Goal: Find specific page/section: Find specific page/section

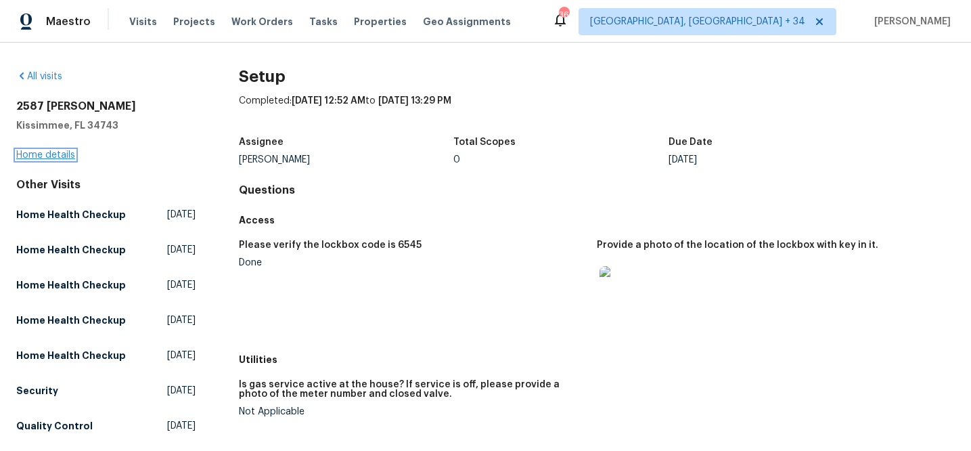
click at [43, 152] on link "Home details" at bounding box center [45, 154] width 59 height 9
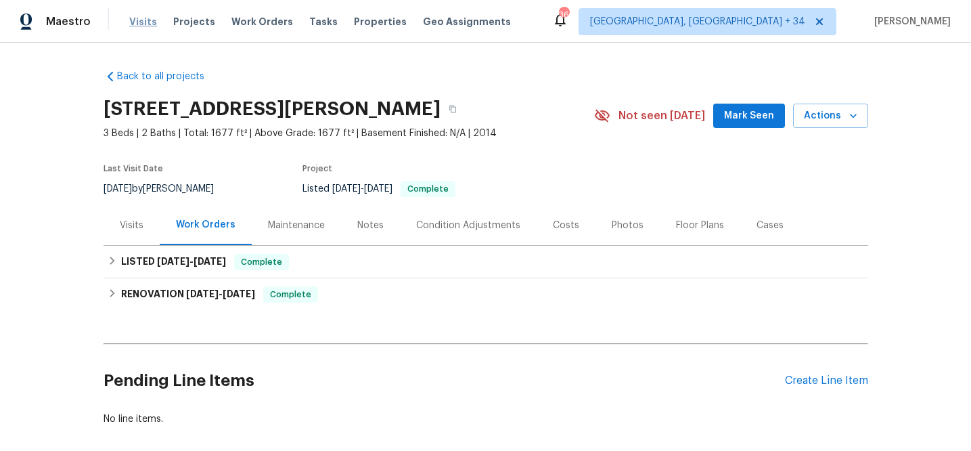
click at [143, 22] on span "Visits" at bounding box center [143, 22] width 28 height 14
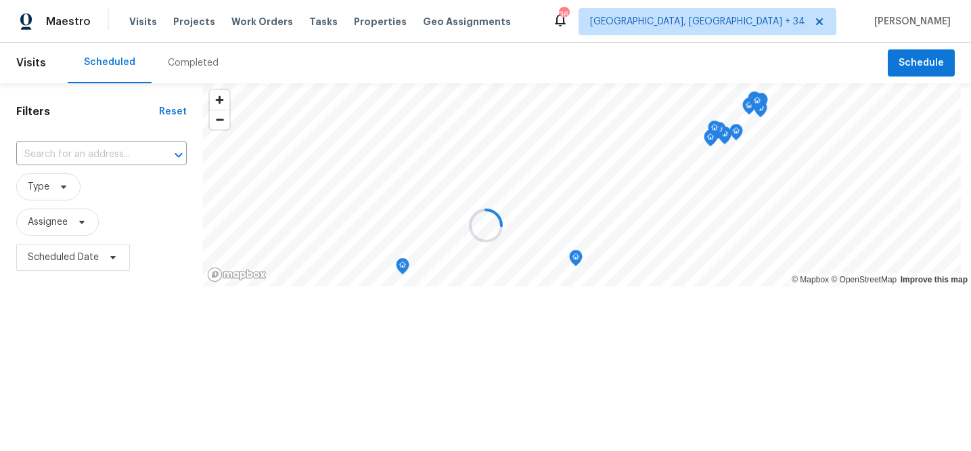
click at [189, 62] on div at bounding box center [485, 225] width 971 height 451
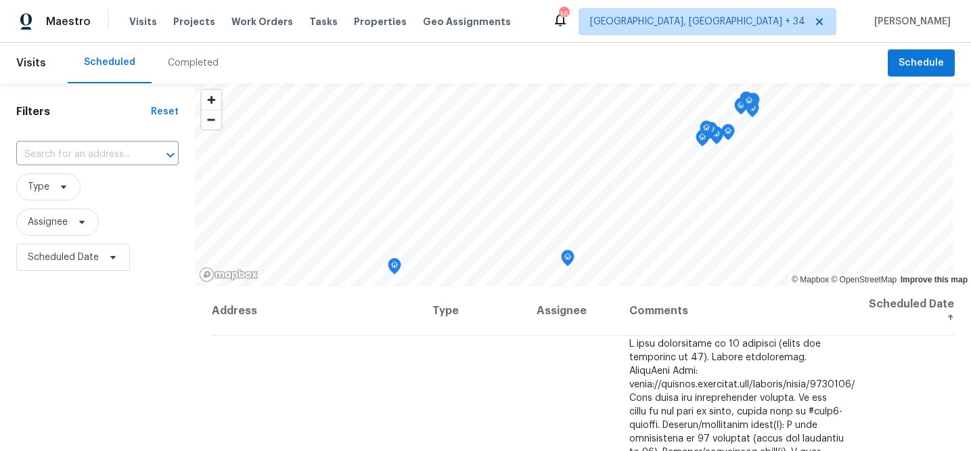
click at [188, 62] on div "Completed" at bounding box center [193, 63] width 51 height 14
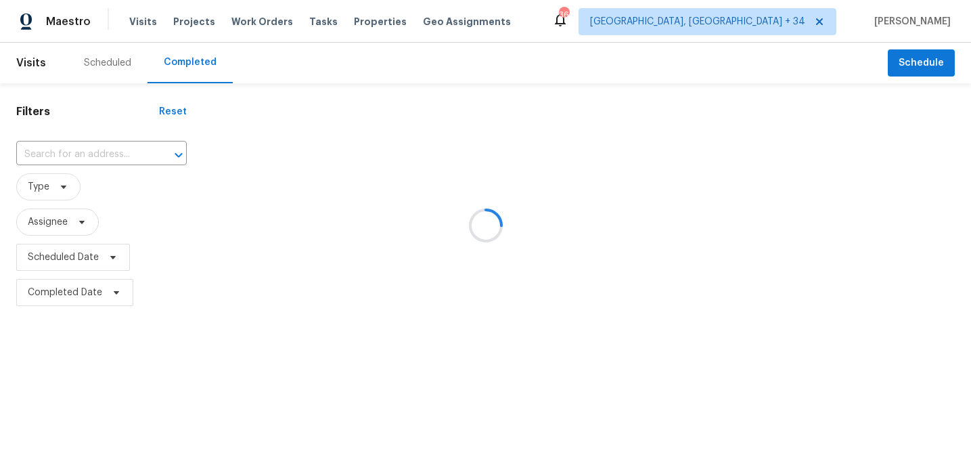
click at [87, 152] on div at bounding box center [485, 225] width 971 height 451
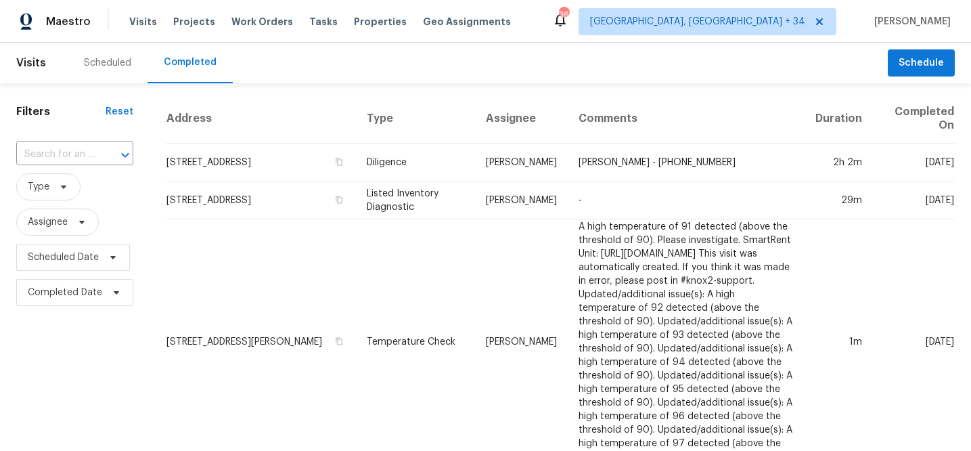
click at [87, 152] on input "text" at bounding box center [55, 154] width 79 height 21
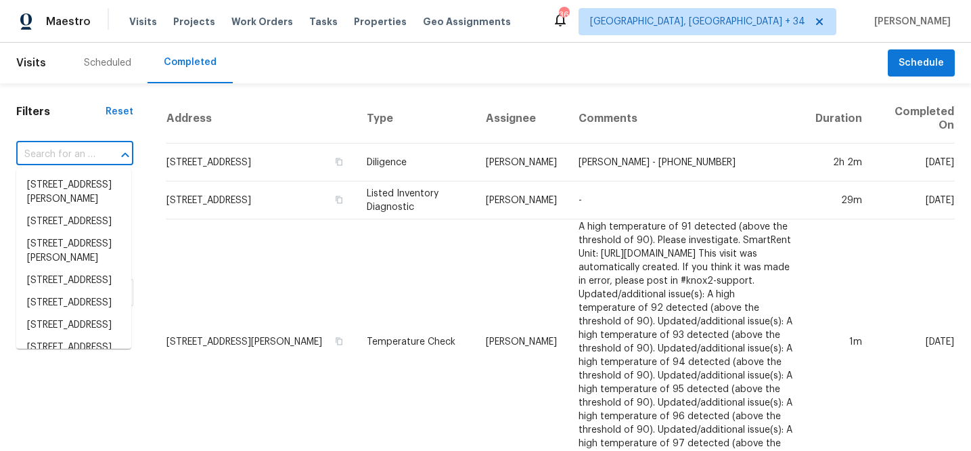
paste input "[STREET_ADDRESS]"
type input "[STREET_ADDRESS]"
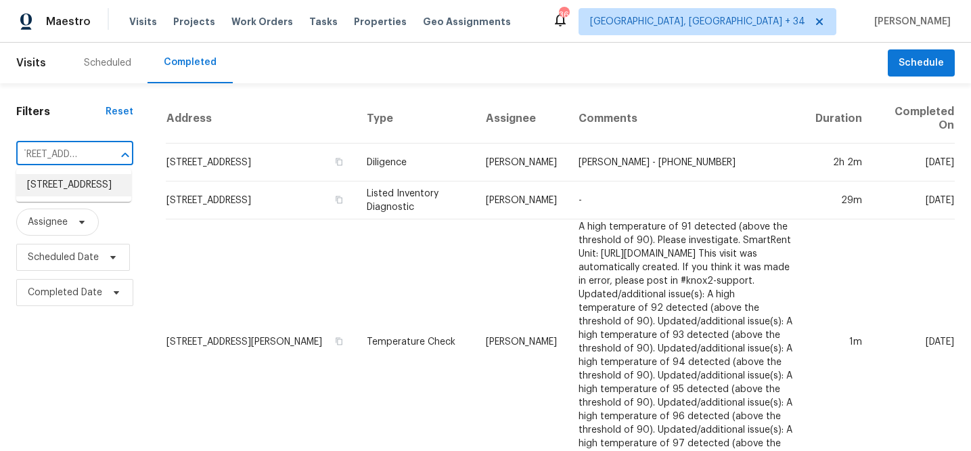
click at [71, 192] on li "[STREET_ADDRESS]" at bounding box center [73, 185] width 115 height 22
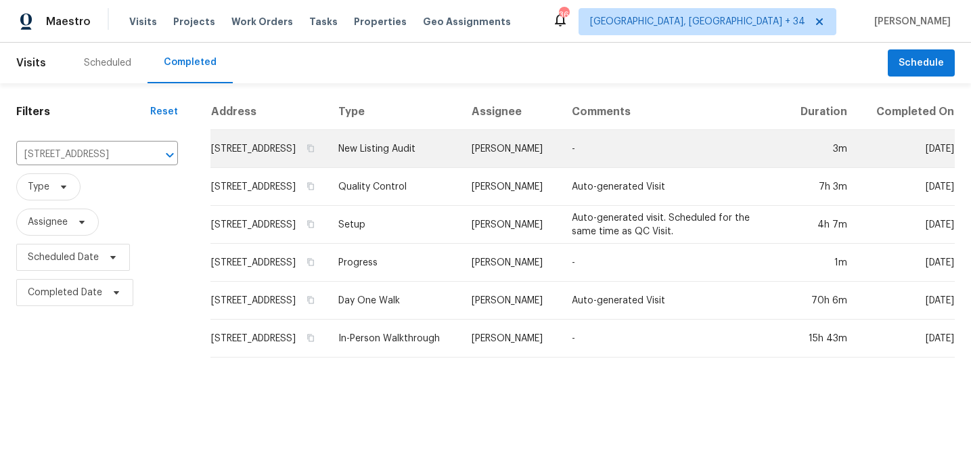
click at [233, 168] on td "[STREET_ADDRESS]" at bounding box center [268, 149] width 117 height 38
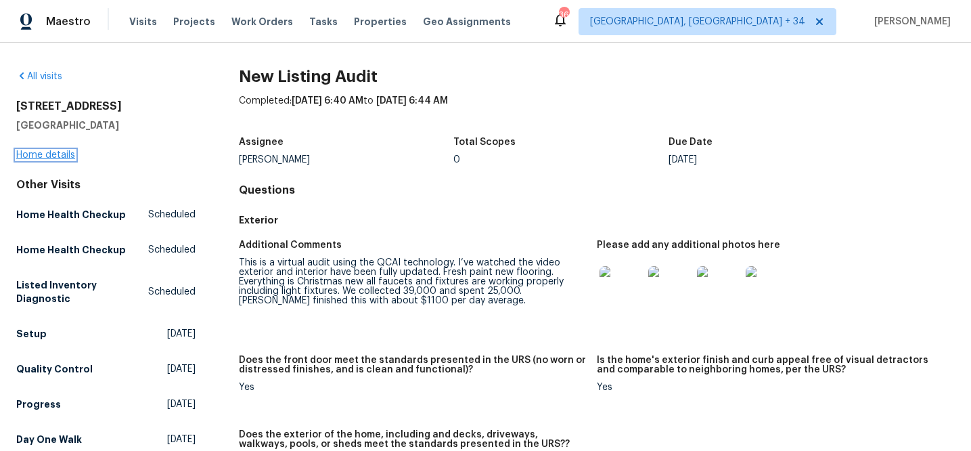
click at [73, 157] on link "Home details" at bounding box center [45, 154] width 59 height 9
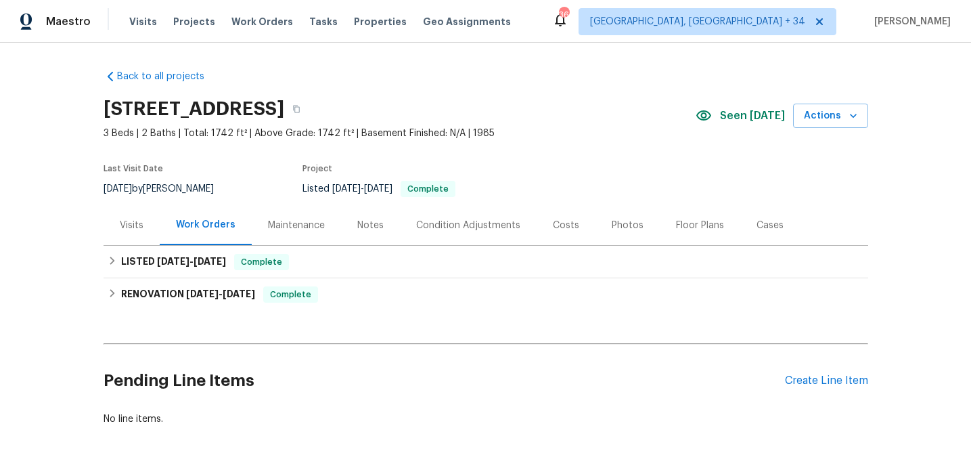
click at [300, 227] on div "Maintenance" at bounding box center [296, 226] width 57 height 14
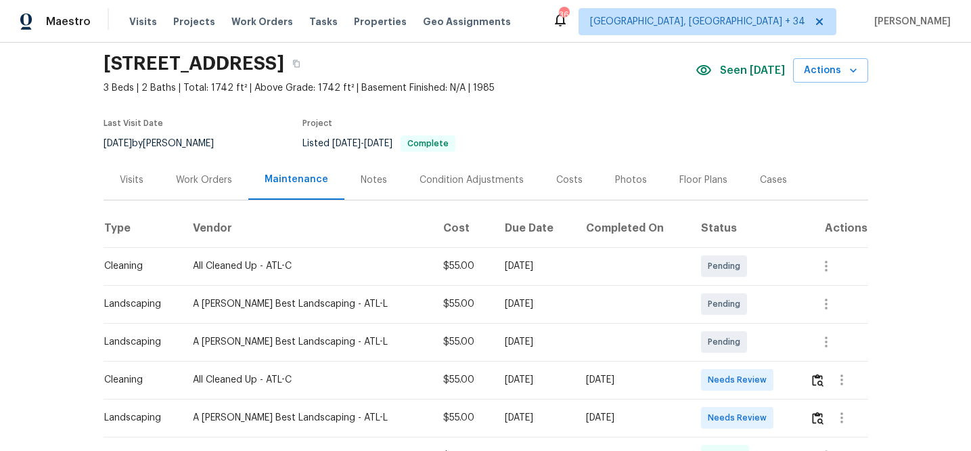
scroll to position [207, 0]
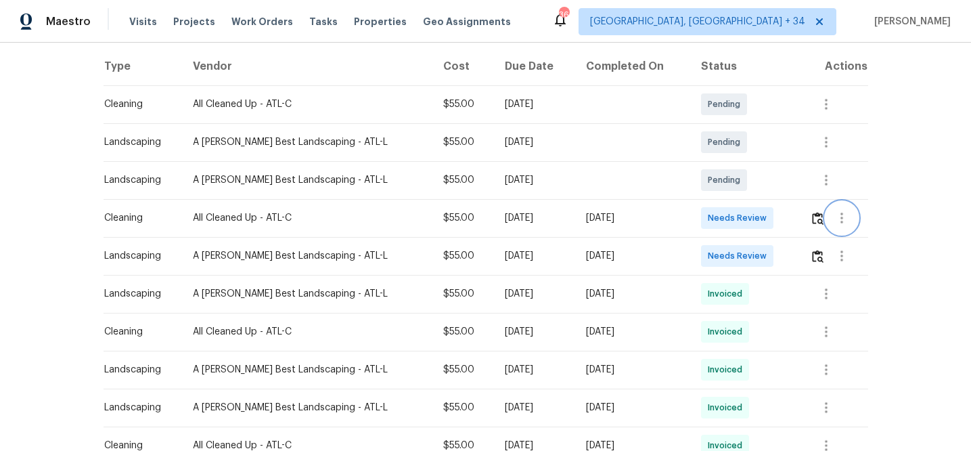
click at [839, 218] on icon "button" at bounding box center [842, 218] width 16 height 16
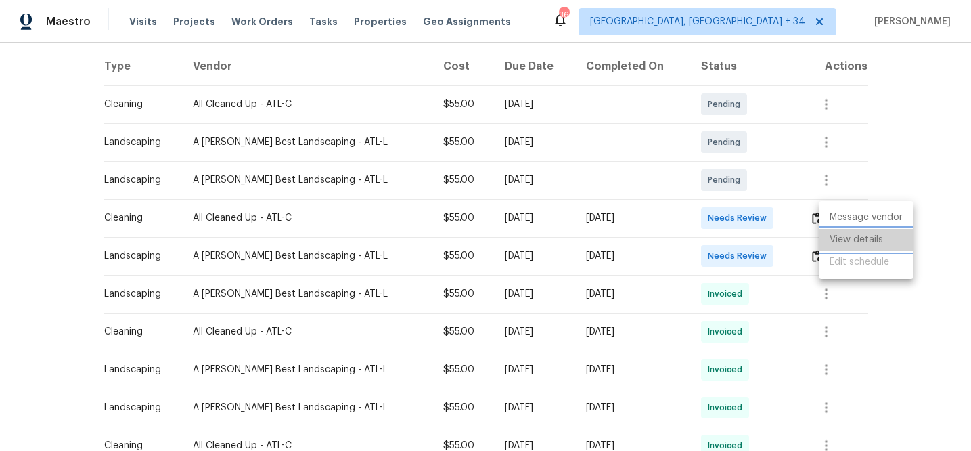
click at [856, 240] on li "View details" at bounding box center [866, 240] width 95 height 22
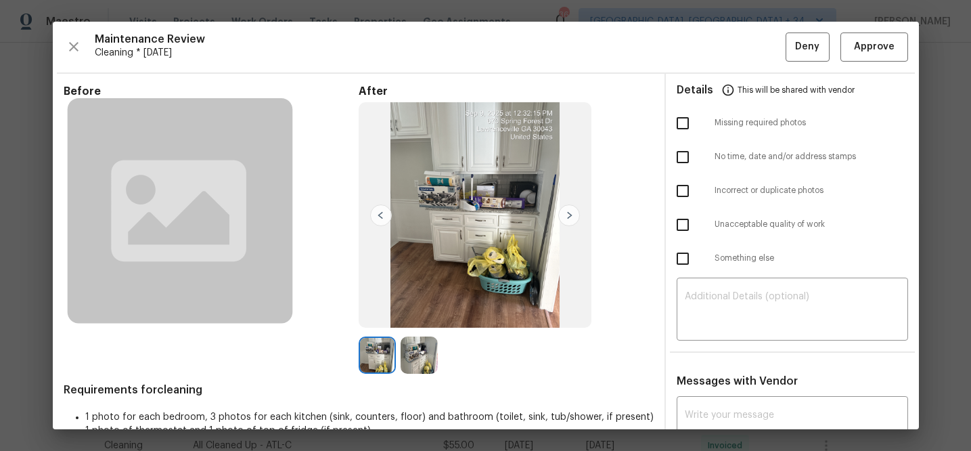
click at [413, 359] on img at bounding box center [419, 354] width 37 height 37
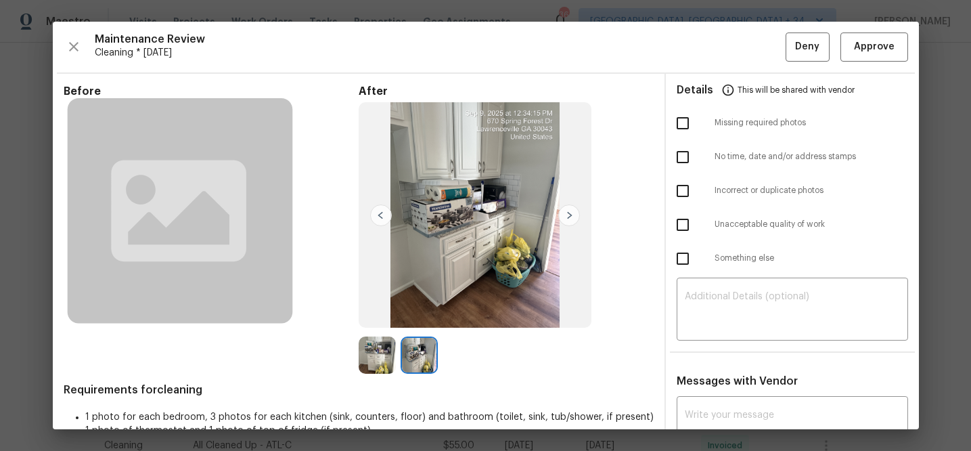
click at [374, 352] on img at bounding box center [377, 354] width 37 height 37
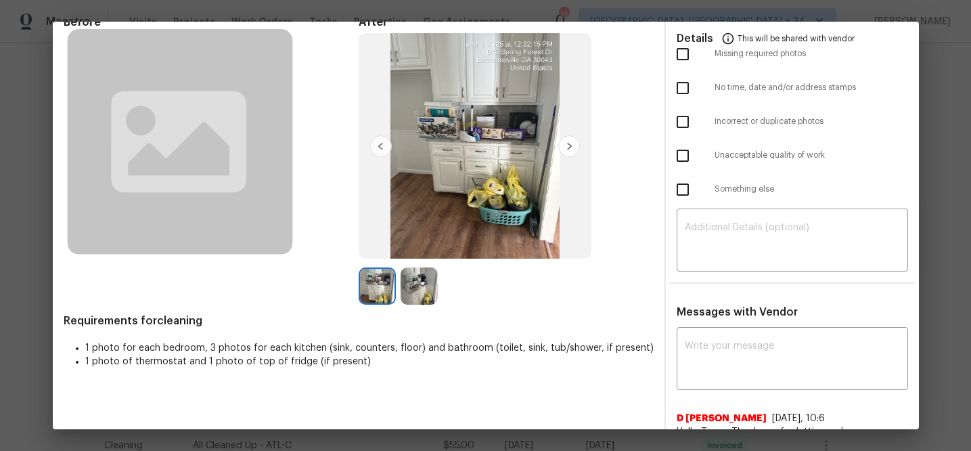
scroll to position [0, 0]
